Goal: Obtain resource: Download file/media

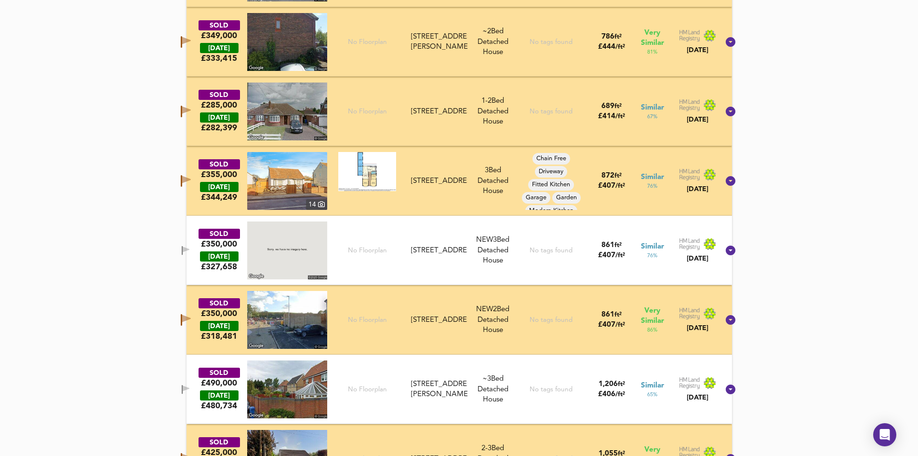
scroll to position [711, 0]
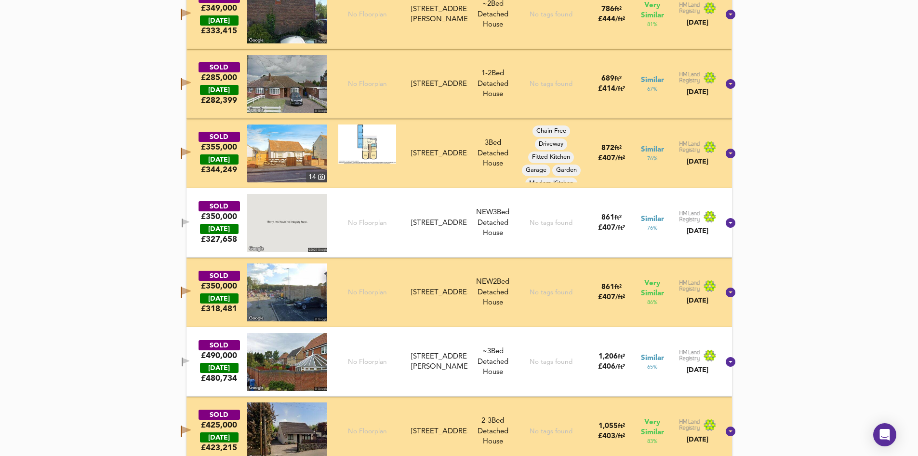
click at [191, 282] on icon "button" at bounding box center [186, 290] width 9 height 7
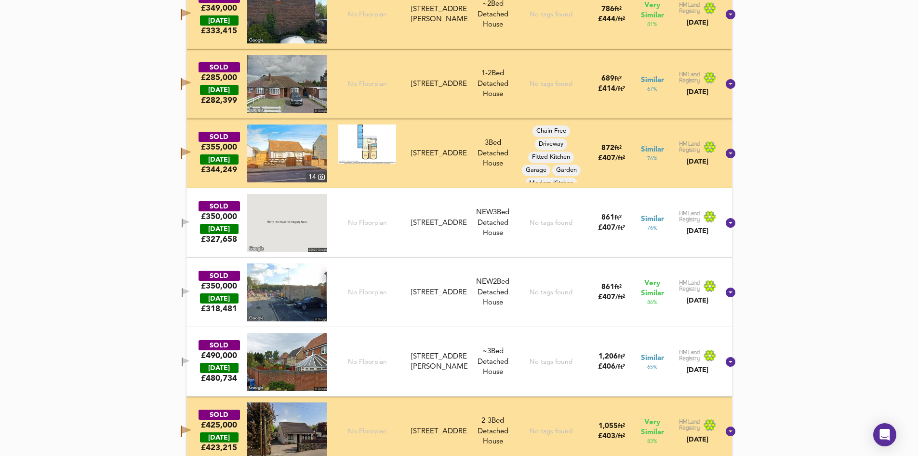
click at [190, 282] on icon "button" at bounding box center [186, 361] width 8 height 9
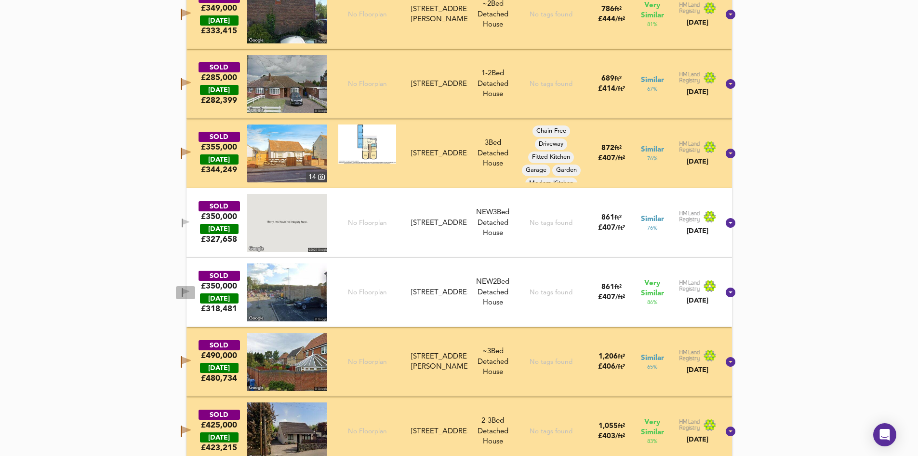
click at [190, 282] on icon "button" at bounding box center [186, 292] width 8 height 9
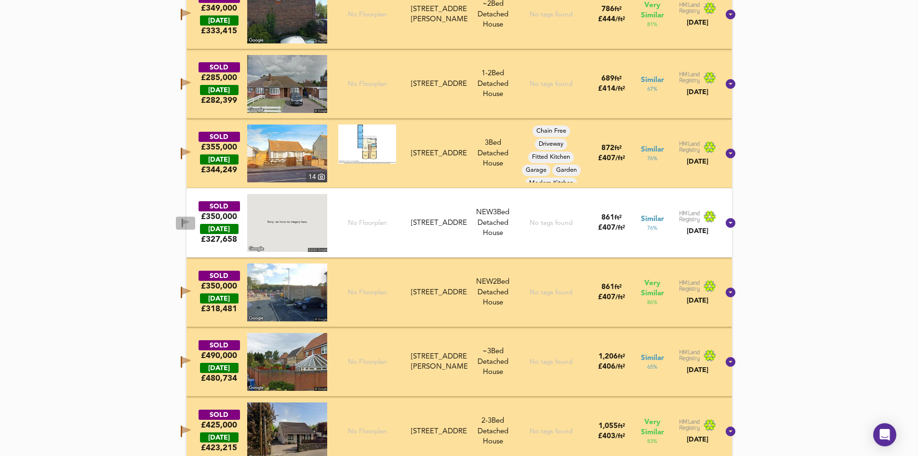
click at [192, 227] on span "button" at bounding box center [185, 222] width 14 height 9
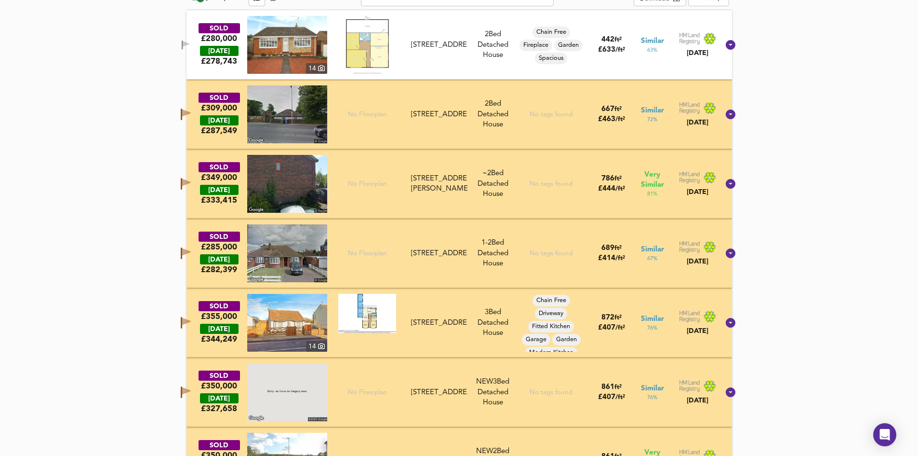
scroll to position [518, 0]
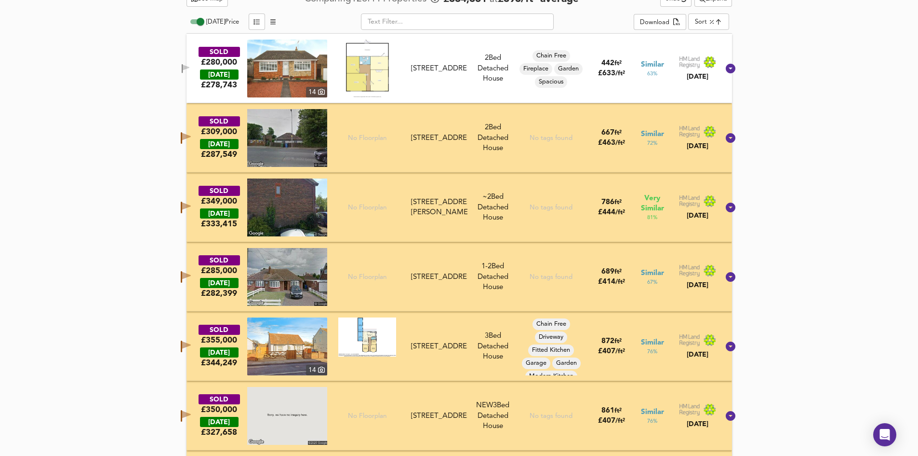
click at [191, 69] on span "button" at bounding box center [185, 68] width 14 height 9
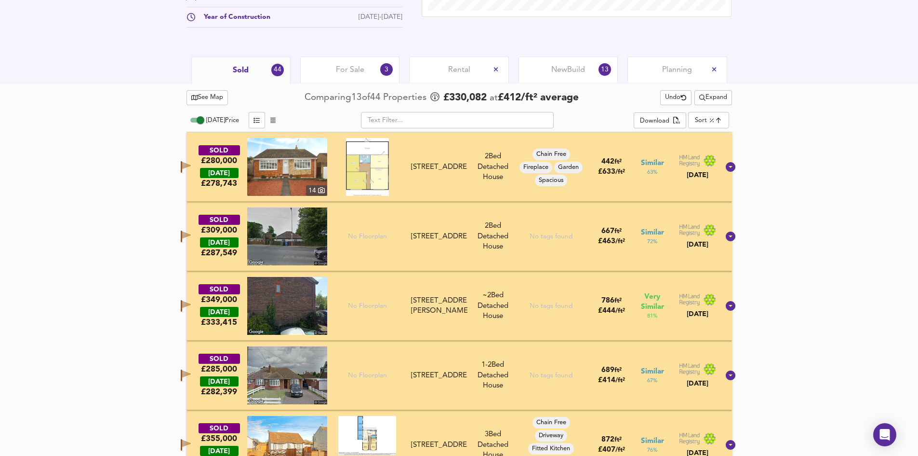
scroll to position [373, 0]
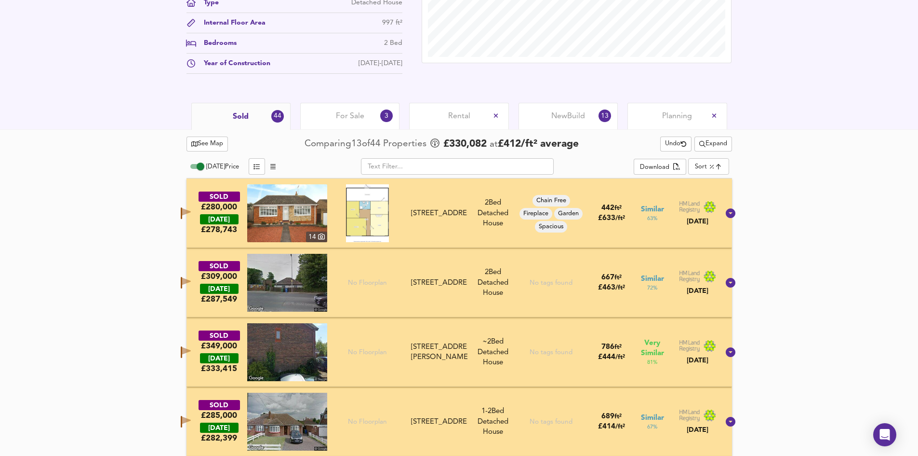
click at [191, 215] on icon "button" at bounding box center [186, 213] width 10 height 12
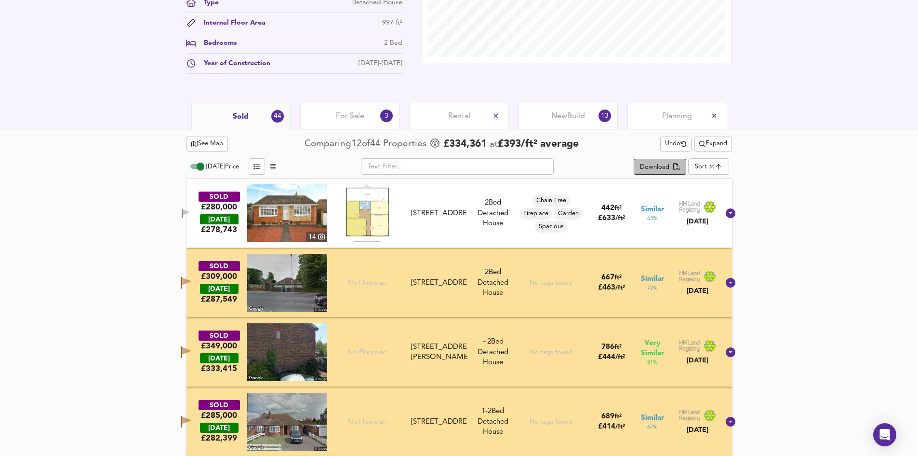
click at [609, 166] on div "Download" at bounding box center [654, 167] width 29 height 11
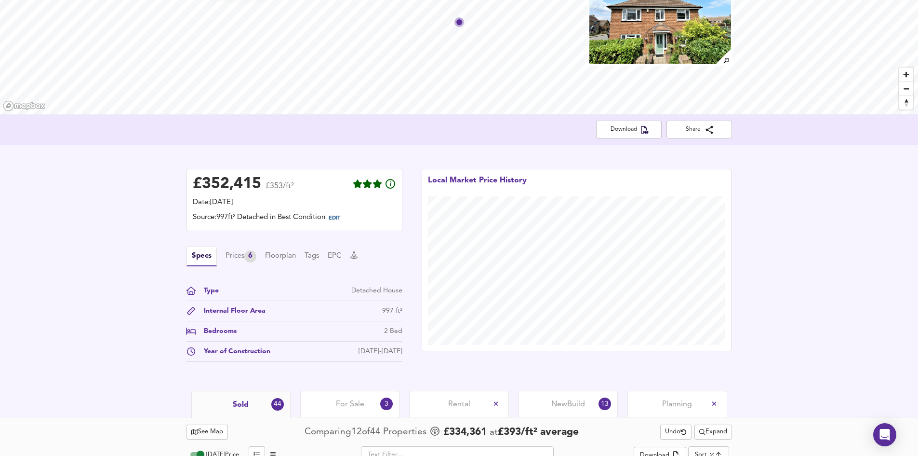
scroll to position [36, 0]
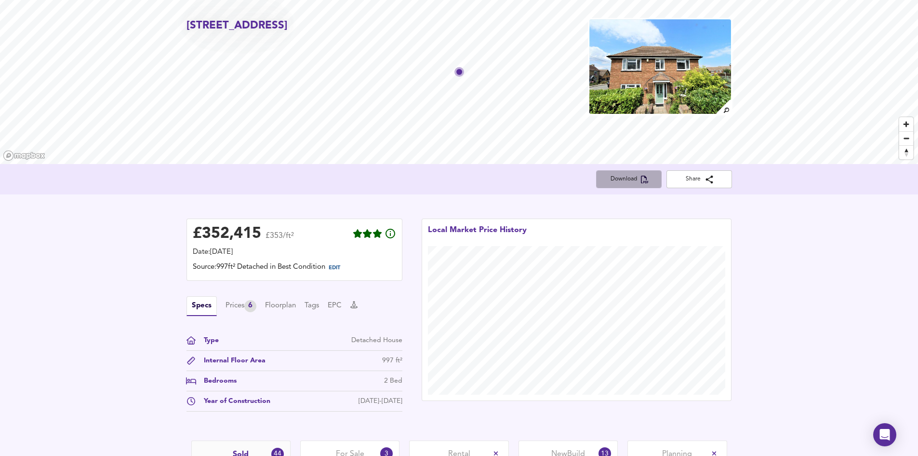
click at [609, 183] on span "Download" at bounding box center [629, 179] width 50 height 10
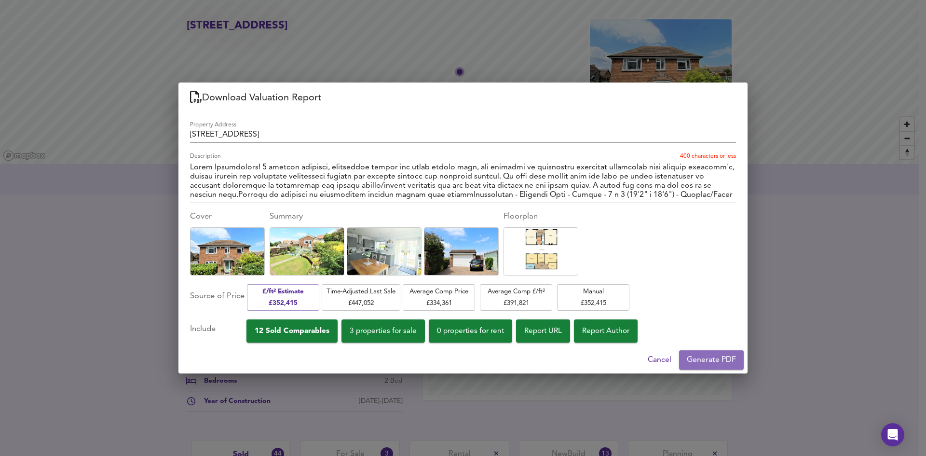
click at [609, 282] on span "Generate PDF" at bounding box center [710, 359] width 49 height 13
